Goal: Task Accomplishment & Management: Complete application form

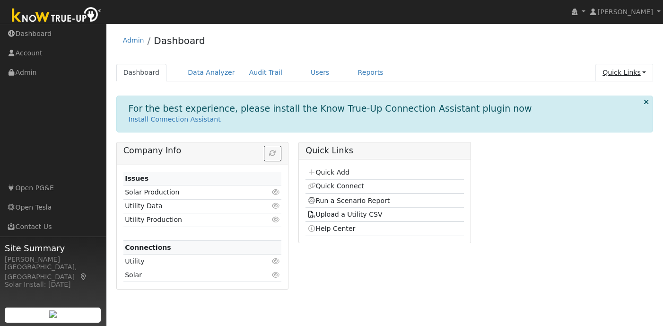
click at [632, 70] on link "Quick Links" at bounding box center [625, 73] width 58 height 18
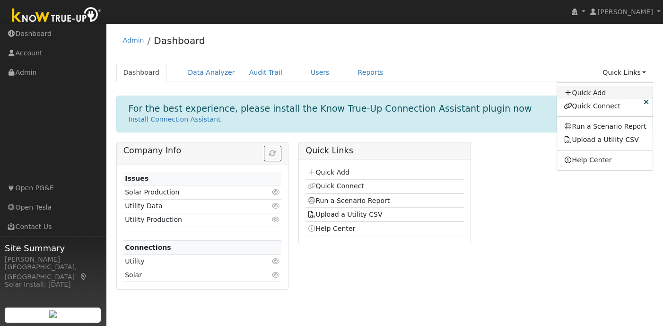
click at [599, 90] on link "Quick Add" at bounding box center [605, 92] width 96 height 13
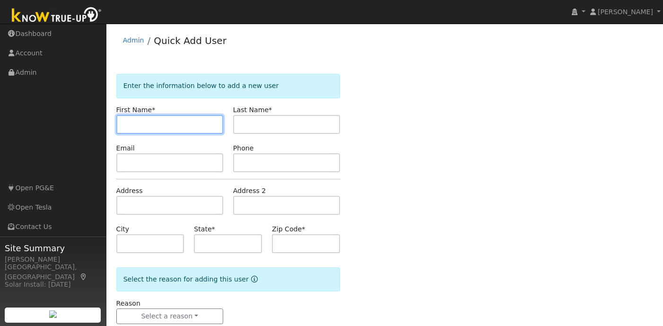
paste input "Prasad"
type input "Prasad"
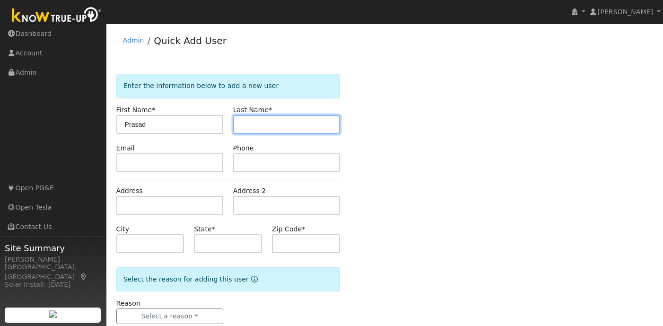
click at [293, 128] on input "text" at bounding box center [286, 124] width 107 height 19
paste input "Sharanabasawa"
type input "Sharanabasawa"
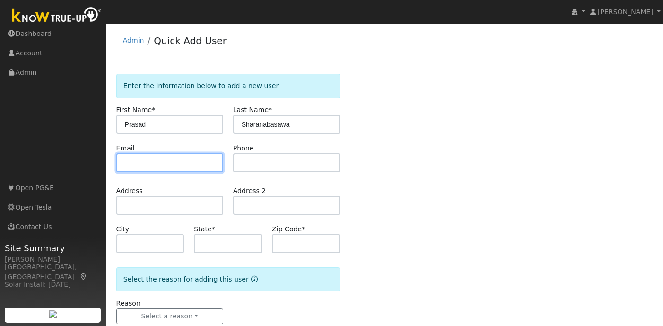
click at [205, 163] on input "text" at bounding box center [169, 162] width 107 height 19
paste input "spatangi@hotmail.com"
type input "spatangi@hotmail.com"
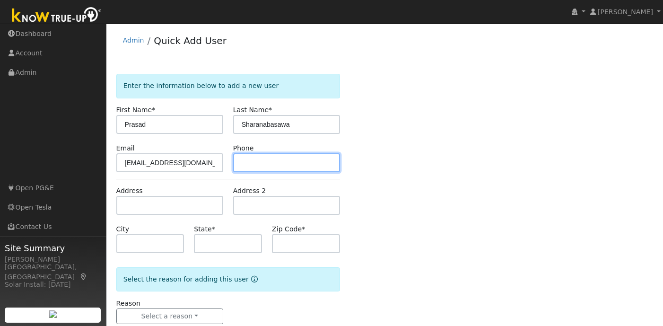
click at [284, 170] on input "text" at bounding box center [286, 162] width 107 height 19
paste input "(925) 984-4944"
type input "(925) 984-4944"
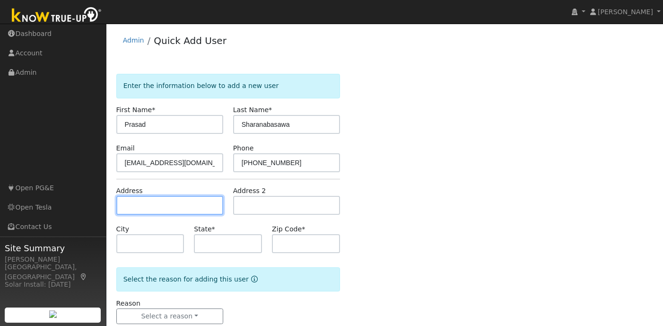
click at [150, 203] on input "text" at bounding box center [169, 205] width 107 height 19
paste input "7828 Foothill Knolls Dr. Pleasanton, CA 94588"
type input "7828 Foothill Knolls Drive"
type input "Pleasanton"
type input "CA"
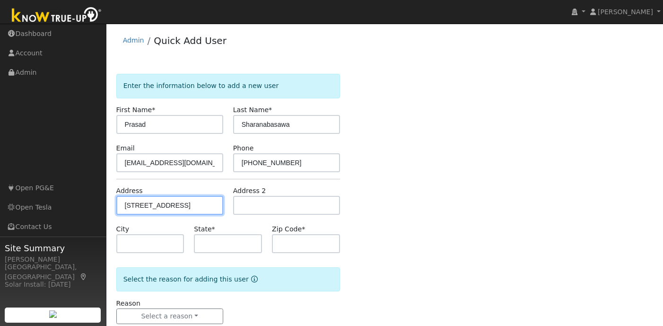
type input "94588"
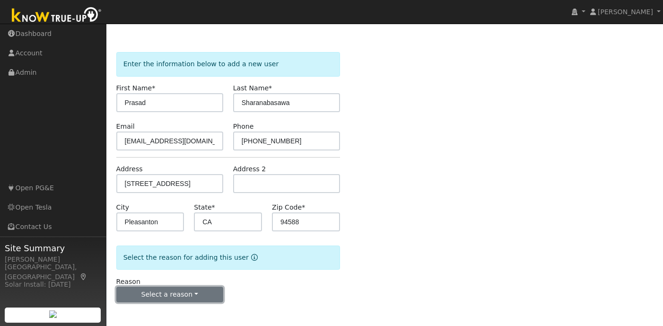
click at [176, 295] on button "Select a reason" at bounding box center [169, 295] width 107 height 16
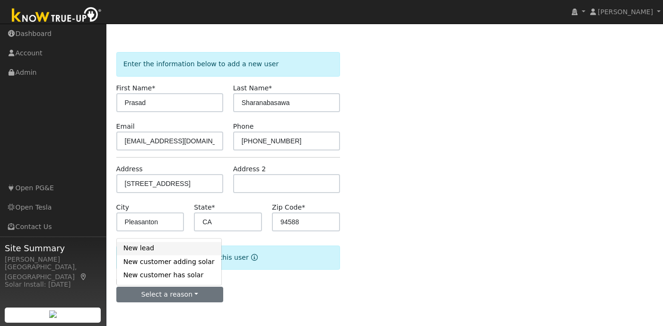
click at [161, 248] on link "New lead" at bounding box center [169, 248] width 105 height 13
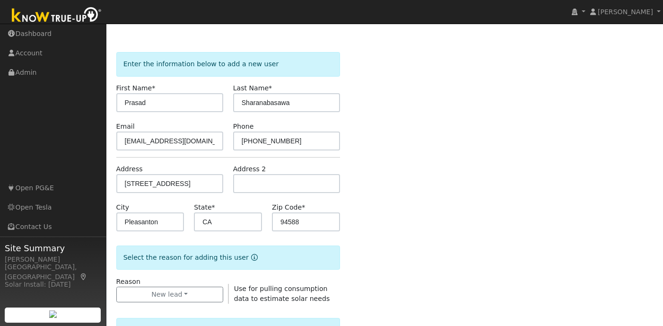
scroll to position [293, 0]
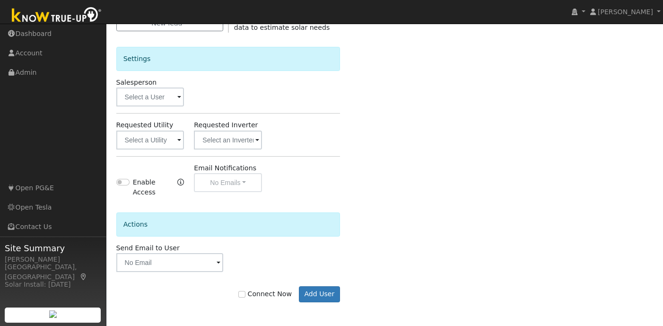
click at [179, 142] on span at bounding box center [179, 140] width 4 height 11
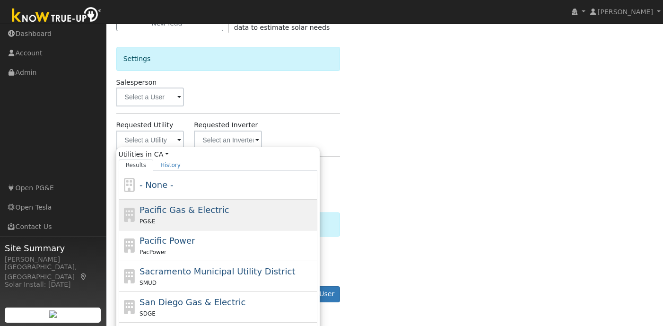
click at [202, 220] on div "PG&E" at bounding box center [228, 221] width 176 height 10
type input "Pacific Gas & Electric"
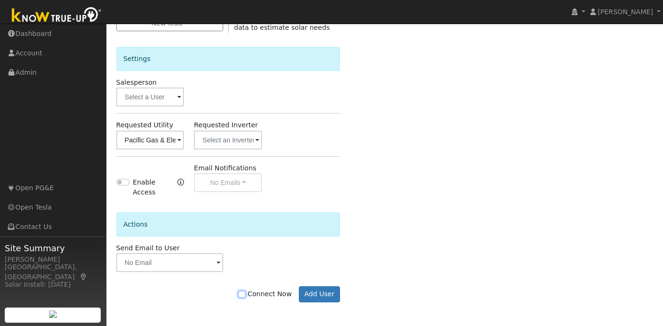
click at [245, 295] on input "Connect Now" at bounding box center [241, 294] width 7 height 7
checkbox input "true"
click at [324, 294] on button "Add User" at bounding box center [319, 294] width 41 height 16
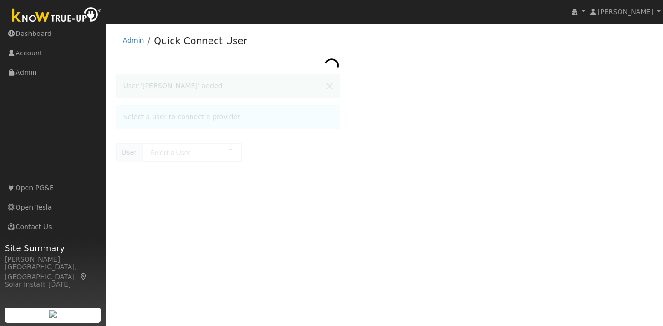
type input "[PERSON_NAME]"
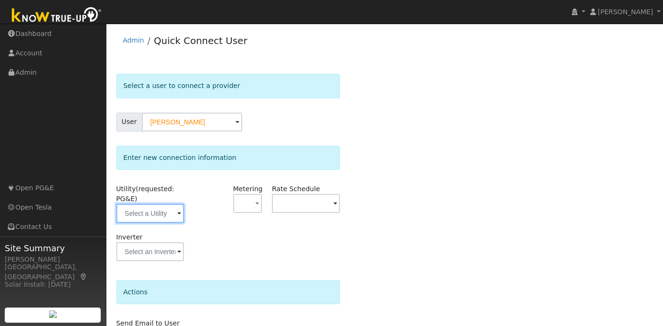
click at [181, 215] on input "text" at bounding box center [150, 213] width 68 height 19
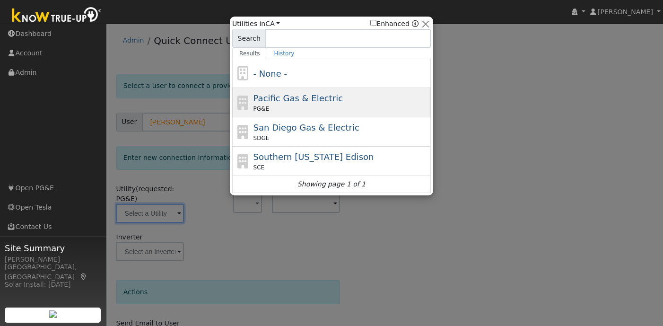
click at [304, 100] on span "Pacific Gas & Electric" at bounding box center [298, 98] width 89 height 10
type input "PG&E"
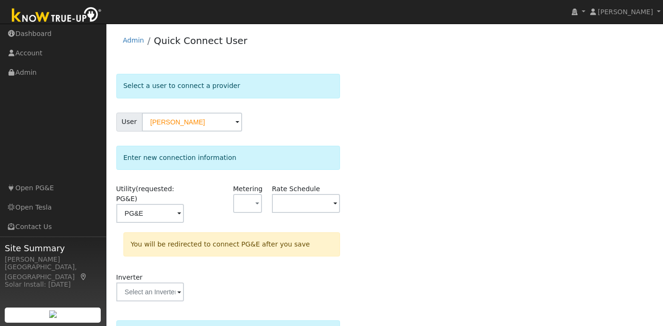
scroll to position [102, 0]
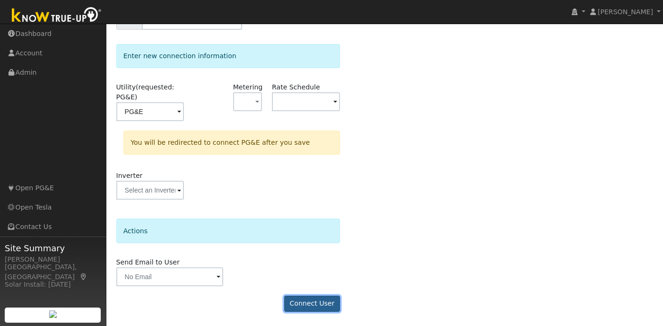
click at [321, 303] on button "Connect User" at bounding box center [312, 304] width 56 height 16
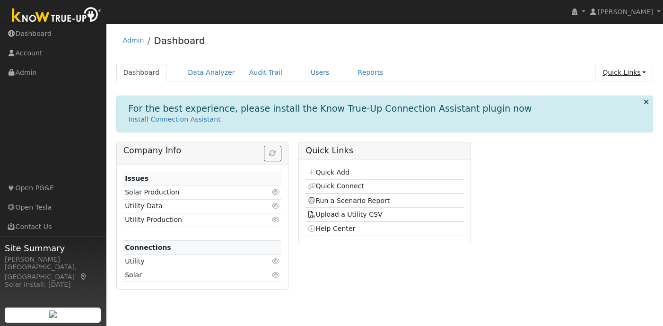
click at [633, 73] on link "Quick Links" at bounding box center [625, 73] width 58 height 18
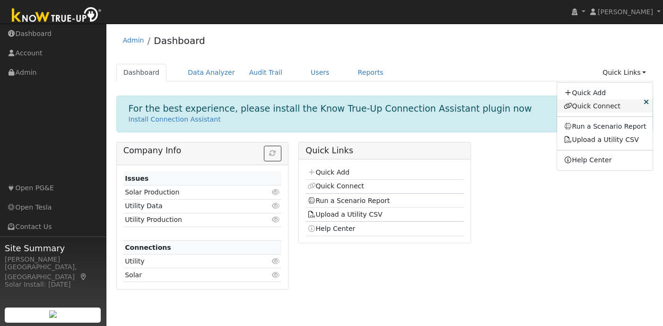
click at [605, 108] on link "Quick Connect" at bounding box center [605, 105] width 96 height 13
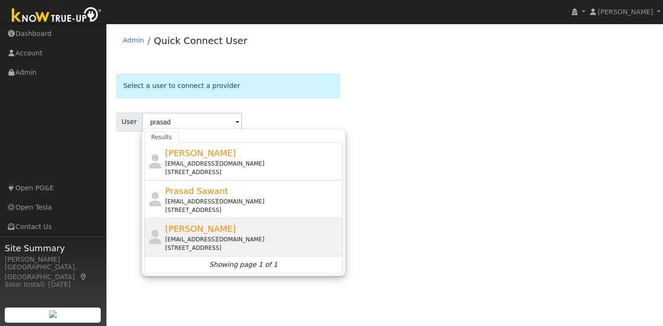
click at [220, 228] on span "[PERSON_NAME]" at bounding box center [200, 229] width 71 height 10
type input "[PERSON_NAME]"
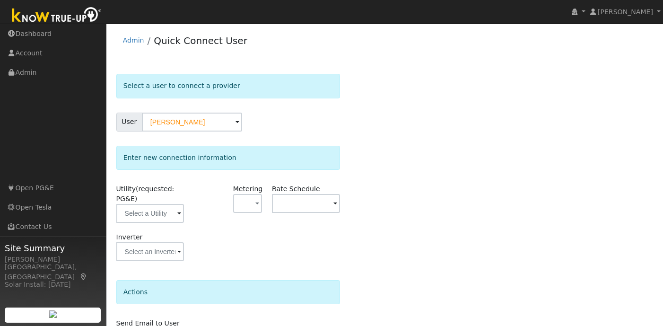
click at [177, 215] on span at bounding box center [179, 214] width 4 height 11
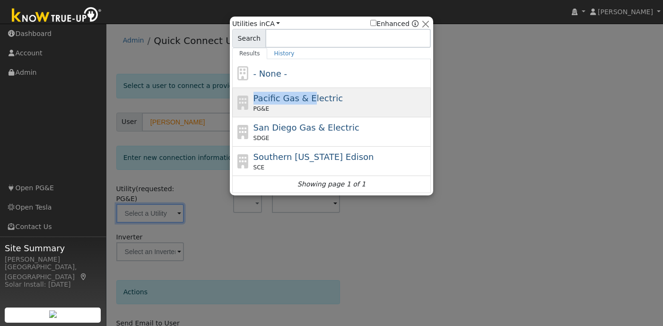
drag, startPoint x: 310, startPoint y: 87, endPoint x: 307, endPoint y: 99, distance: 12.2
click at [307, 100] on div "- None - Pacific Gas & Electric PG&E [GEOGRAPHIC_DATA] Gas & Electric SDGE [GEO…" at bounding box center [331, 126] width 199 height 134
click at [307, 99] on span "Pacific Gas & Electric" at bounding box center [298, 98] width 89 height 10
type input "PG&E"
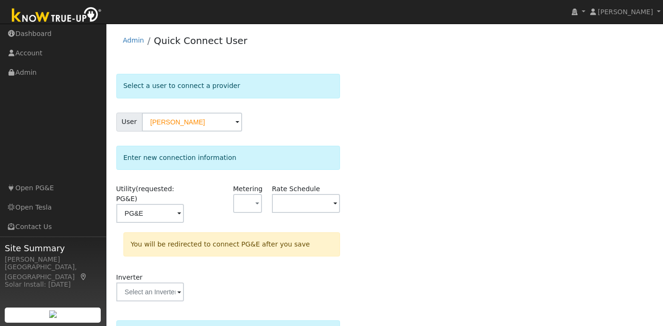
scroll to position [102, 0]
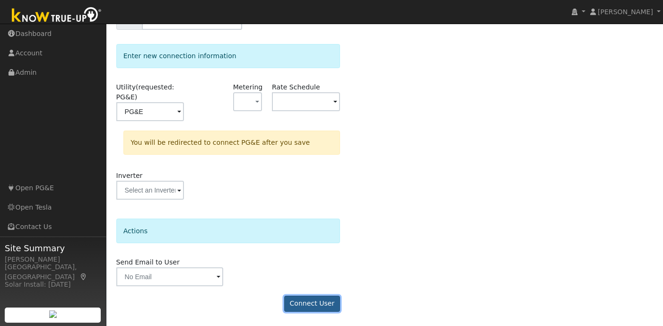
click at [315, 296] on button "Connect User" at bounding box center [312, 304] width 56 height 16
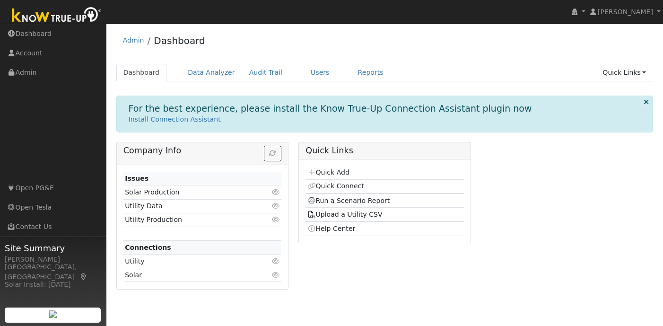
click at [335, 186] on link "Quick Connect" at bounding box center [336, 186] width 57 height 8
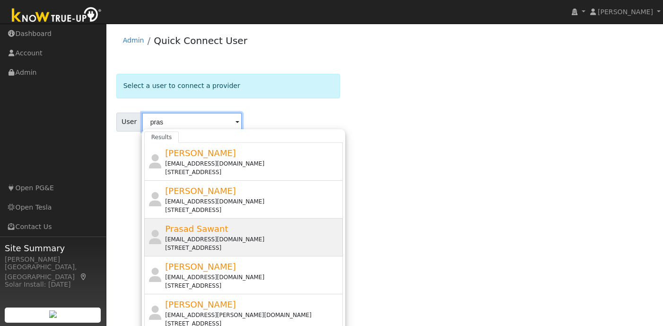
scroll to position [26, 0]
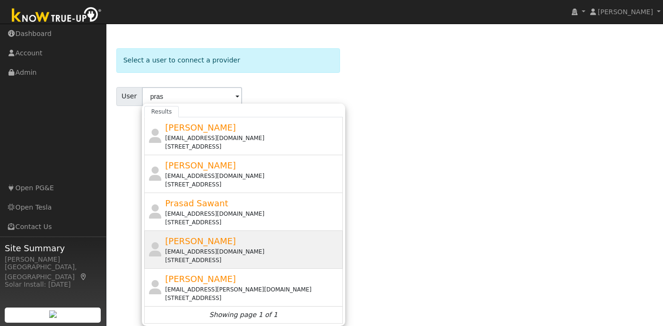
click at [203, 245] on span "Prasad Sharanabasawa" at bounding box center [200, 241] width 71 height 10
type input "Prasad Sharanabasawa"
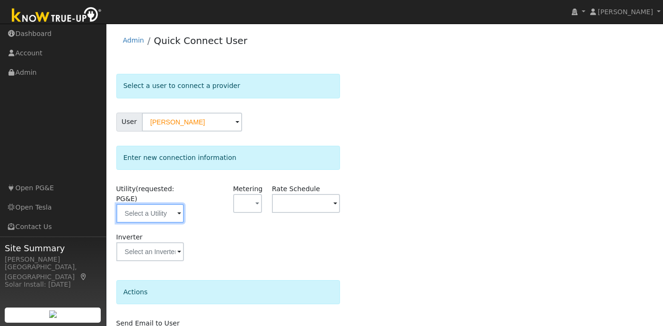
click at [176, 216] on input "text" at bounding box center [150, 213] width 68 height 19
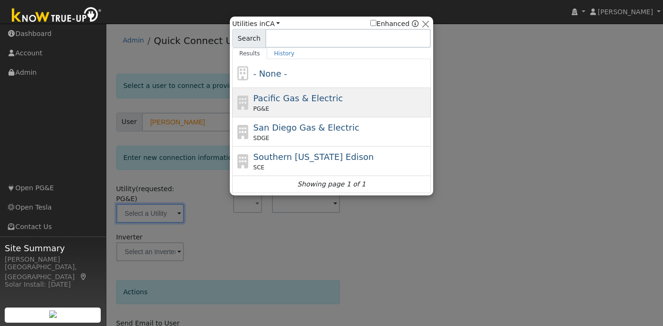
click at [284, 103] on div "Pacific Gas & Electric PG&E" at bounding box center [342, 102] width 176 height 21
type input "PG&E"
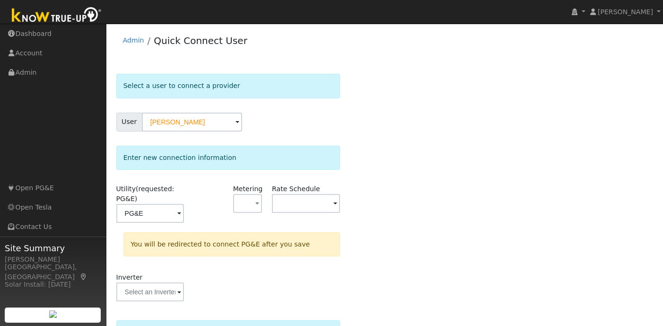
scroll to position [102, 0]
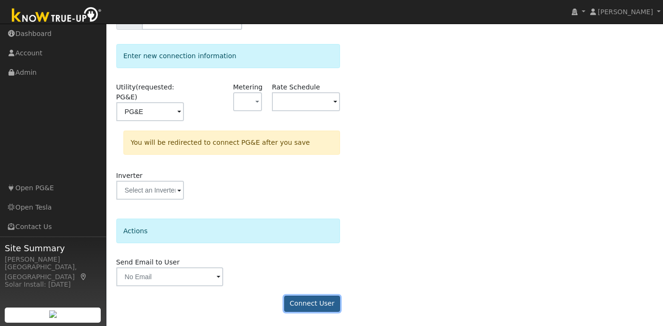
click at [314, 303] on button "Connect User" at bounding box center [312, 304] width 56 height 16
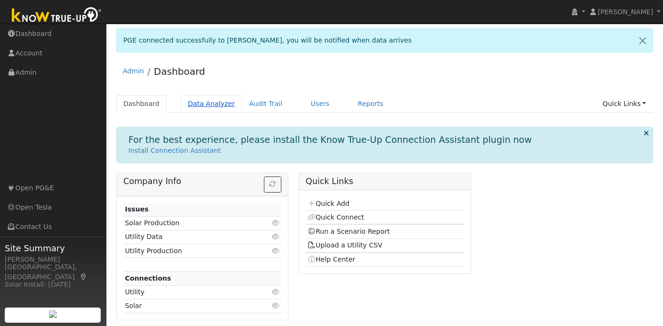
click at [204, 97] on link "Data Analyzer" at bounding box center [212, 104] width 62 height 18
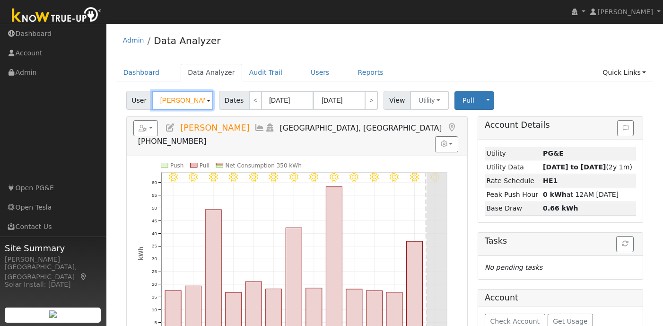
click at [190, 103] on input "[PERSON_NAME]" at bounding box center [183, 100] width 62 height 19
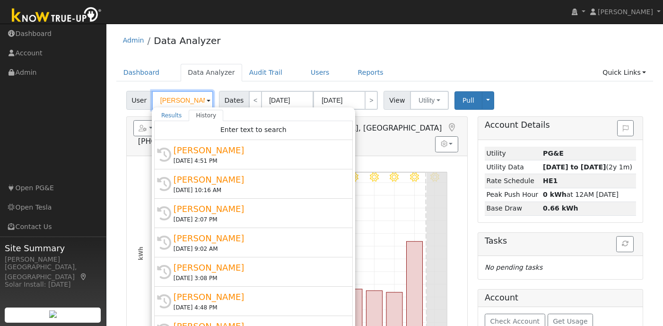
click at [187, 102] on input "[PERSON_NAME]" at bounding box center [183, 100] width 62 height 19
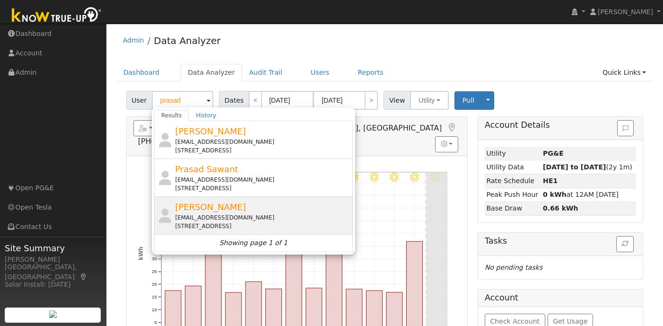
click at [212, 210] on span "Prasad Sharanabasawa" at bounding box center [210, 207] width 71 height 10
type input "[PERSON_NAME]"
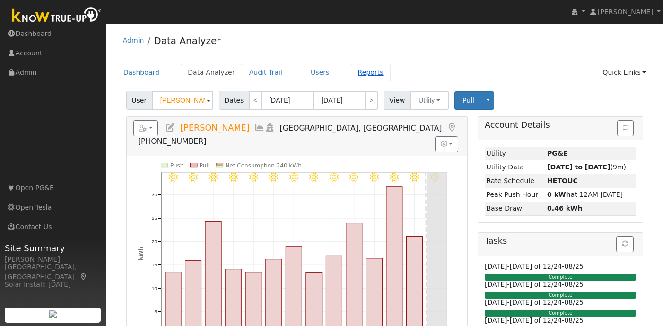
click at [362, 74] on link "Reports" at bounding box center [371, 73] width 40 height 18
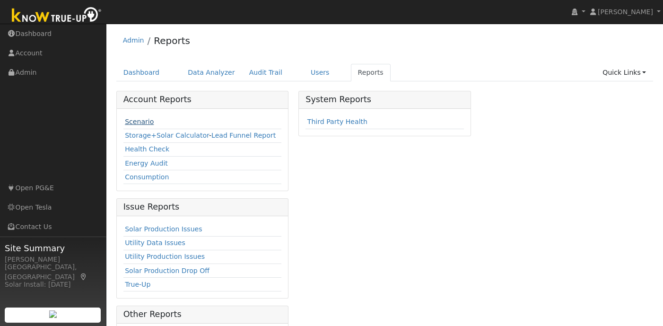
click at [141, 123] on link "Scenario" at bounding box center [139, 122] width 29 height 8
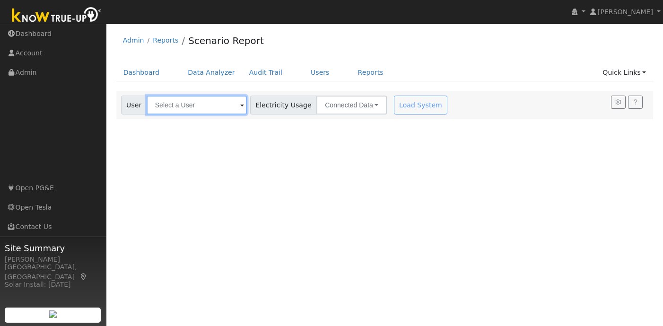
click at [201, 105] on input "text" at bounding box center [197, 105] width 100 height 19
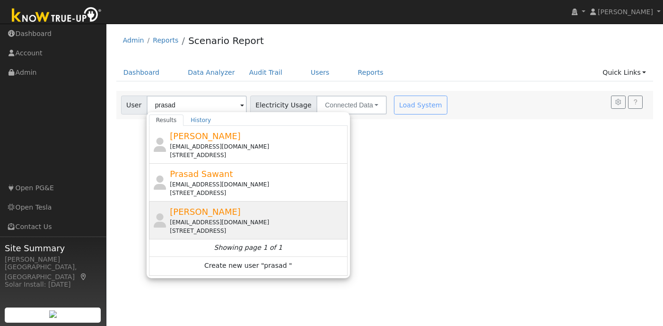
click at [219, 208] on span "[PERSON_NAME]" at bounding box center [205, 212] width 71 height 10
type input "[PERSON_NAME]"
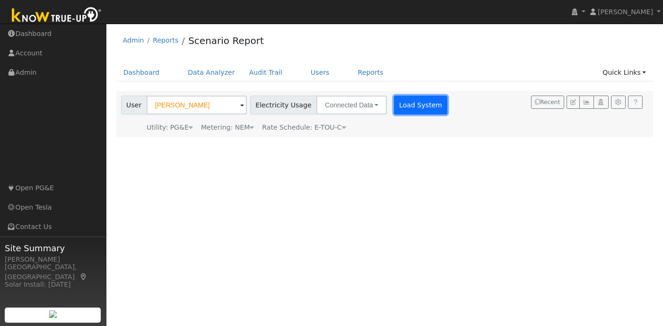
click at [411, 112] on button "Load System" at bounding box center [421, 105] width 54 height 19
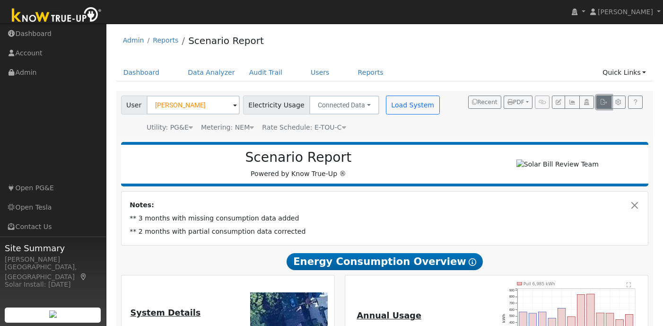
click at [603, 102] on icon "button" at bounding box center [603, 102] width 7 height 6
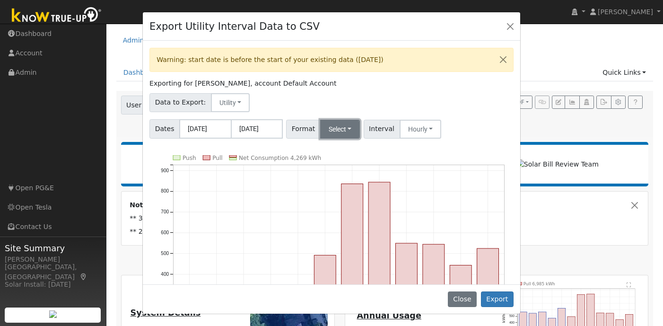
click at [350, 129] on button "Select" at bounding box center [340, 129] width 40 height 19
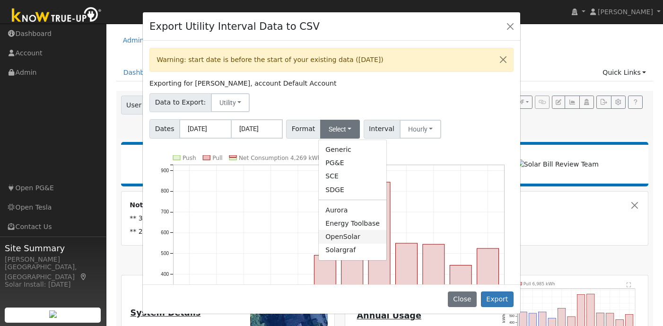
click at [358, 238] on link "OpenSolar" at bounding box center [353, 236] width 68 height 13
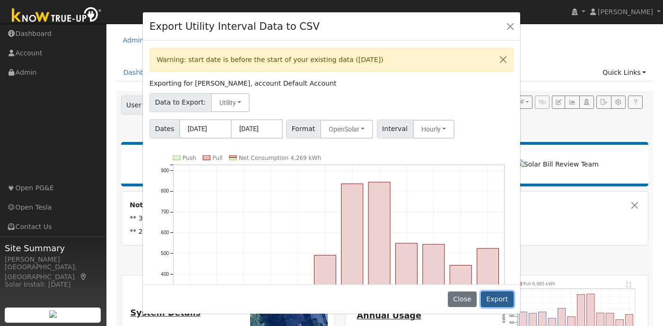
click at [502, 297] on button "Export" at bounding box center [497, 299] width 33 height 16
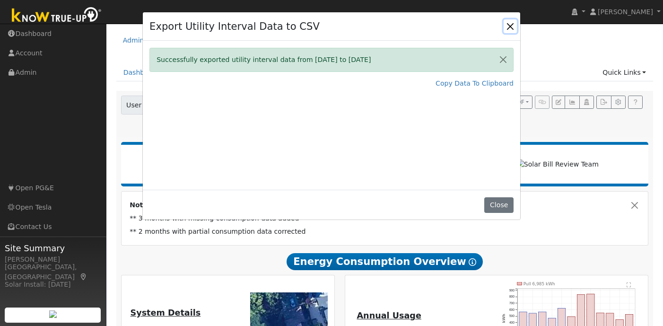
click at [511, 27] on button "Close" at bounding box center [510, 25] width 13 height 13
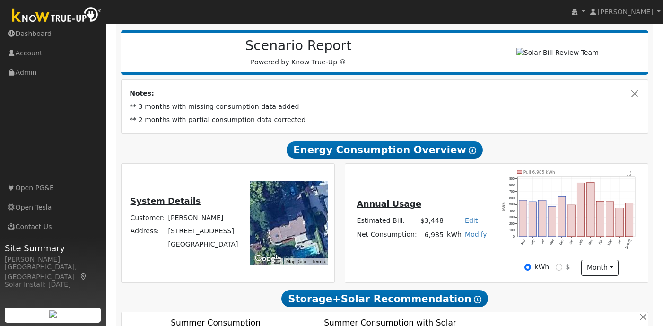
scroll to position [142, 0]
